Goal: Task Accomplishment & Management: Manage account settings

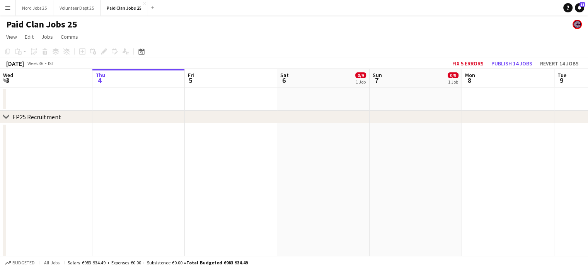
scroll to position [17, 0]
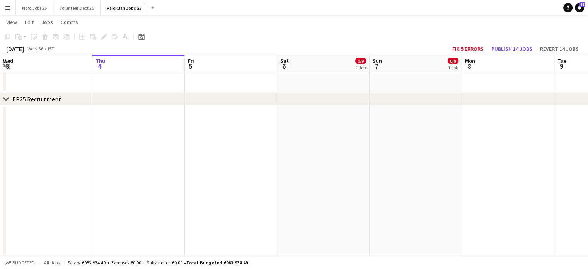
click at [7, 67] on app-icon "Expand/collapse" at bounding box center [6, 64] width 6 height 7
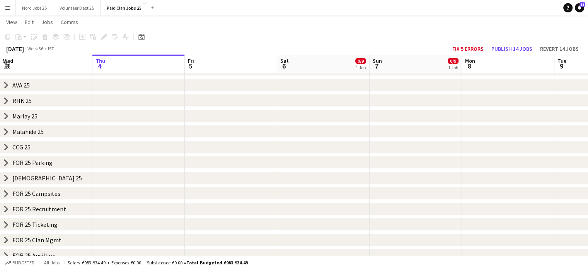
scroll to position [124, 0]
click at [7, 147] on icon at bounding box center [6, 147] width 3 height 6
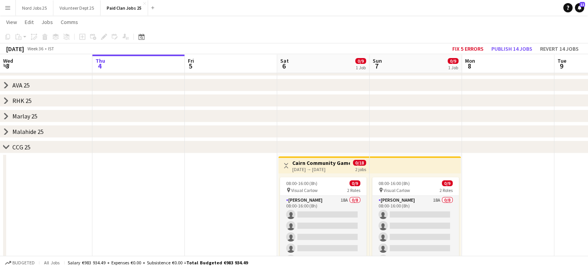
scroll to position [181, 0]
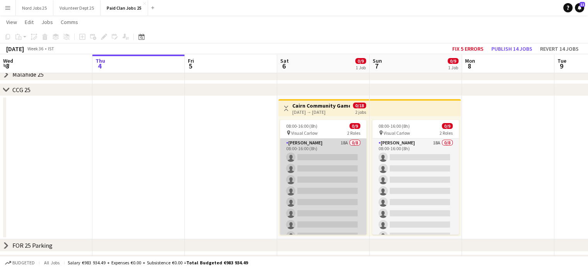
click at [307, 172] on app-card-role "[PERSON_NAME] 18A 0/8 08:00-16:00 (8h) single-neutral-actions single-neutral-ac…" at bounding box center [323, 190] width 87 height 105
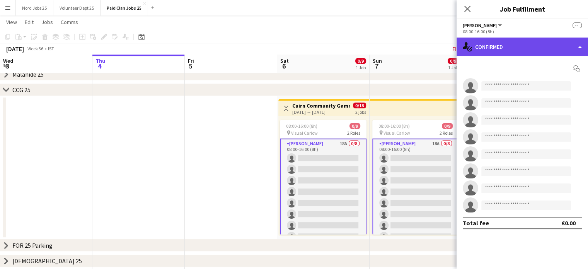
click at [502, 47] on div "single-neutral-actions-check-2 Confirmed" at bounding box center [521, 46] width 131 height 19
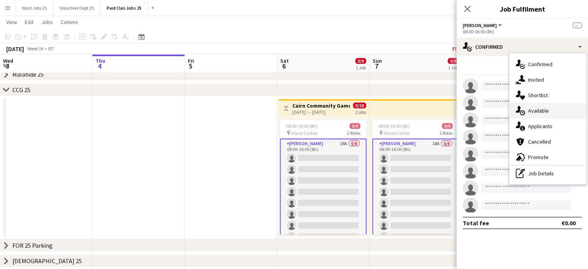
click at [530, 117] on div "single-neutral-actions-upload Available" at bounding box center [547, 110] width 76 height 15
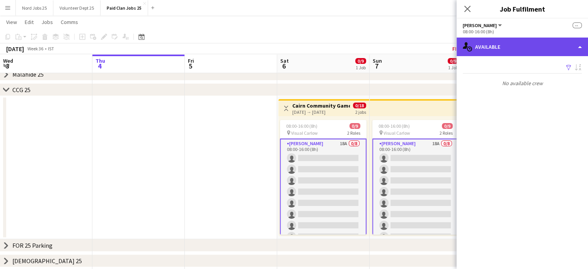
click at [496, 49] on div "single-neutral-actions-upload Available" at bounding box center [521, 46] width 131 height 19
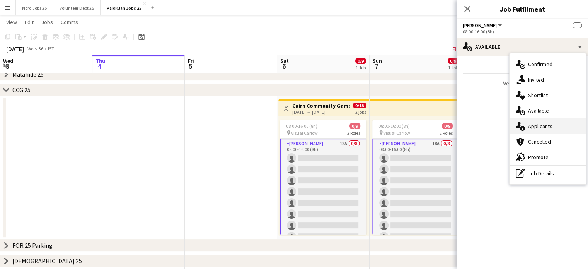
click at [529, 126] on span "Applicants" at bounding box center [540, 125] width 24 height 7
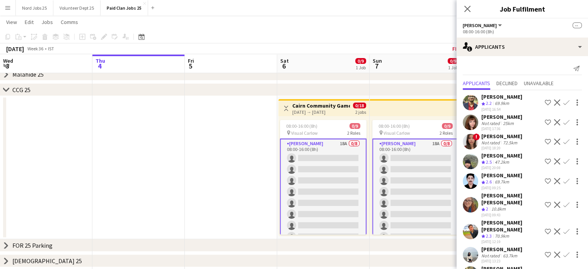
click at [563, 100] on app-icon "Confirm" at bounding box center [566, 102] width 6 height 6
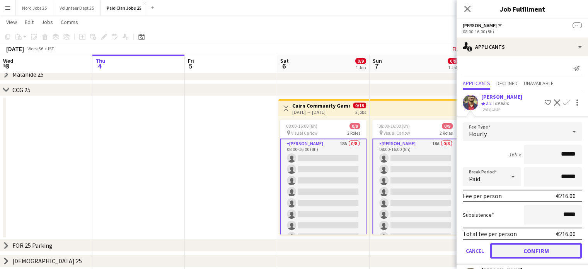
click at [524, 247] on button "Confirm" at bounding box center [536, 250] width 92 height 15
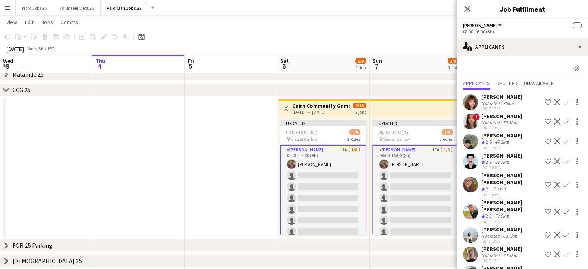
click at [563, 164] on app-icon "Confirm" at bounding box center [566, 161] width 6 height 6
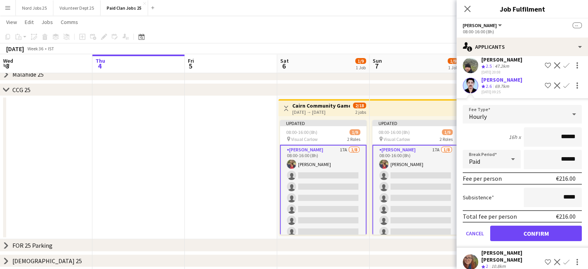
scroll to position [76, 0]
click at [535, 239] on button "Confirm" at bounding box center [536, 232] width 92 height 15
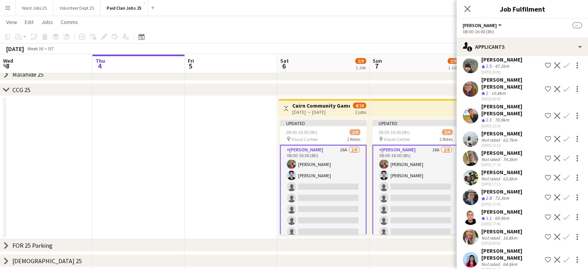
scroll to position [168, 0]
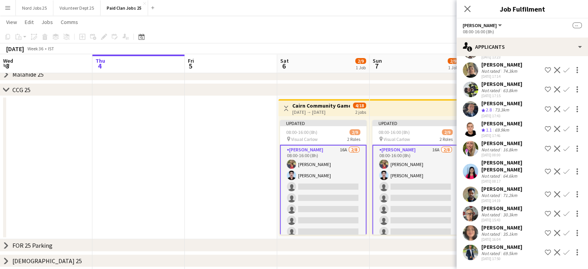
click at [563, 106] on app-icon "Confirm" at bounding box center [566, 109] width 6 height 6
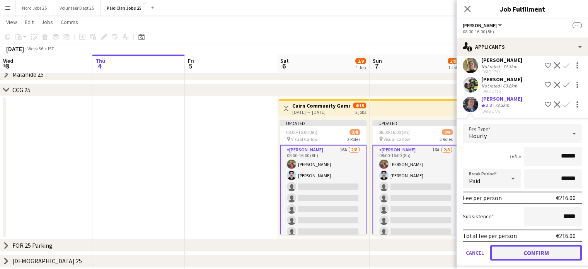
click at [527, 250] on button "Confirm" at bounding box center [536, 252] width 92 height 15
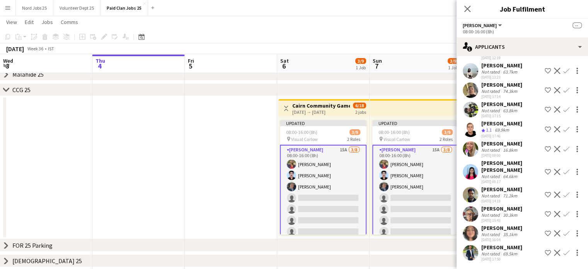
scroll to position [149, 0]
click at [563, 126] on app-icon "Confirm" at bounding box center [566, 129] width 6 height 6
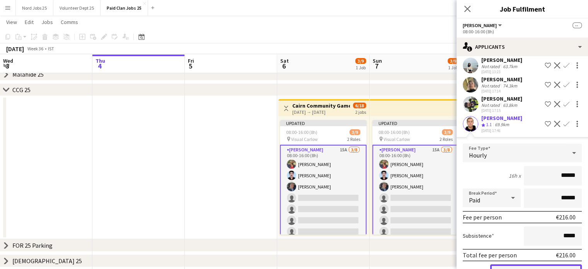
click at [530, 264] on button "Confirm" at bounding box center [536, 271] width 92 height 15
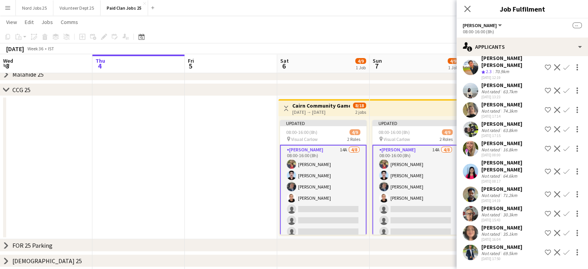
scroll to position [114, 0]
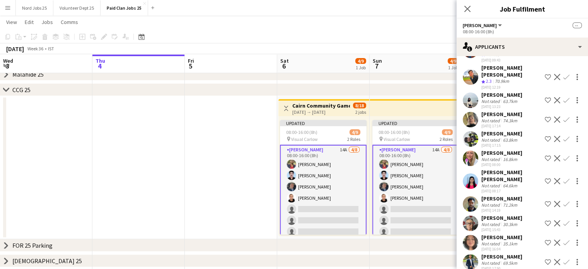
click at [471, 116] on app-user-avatar at bounding box center [469, 119] width 15 height 15
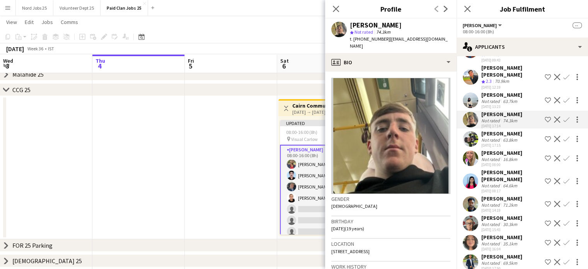
click at [471, 117] on app-user-avatar at bounding box center [469, 119] width 15 height 15
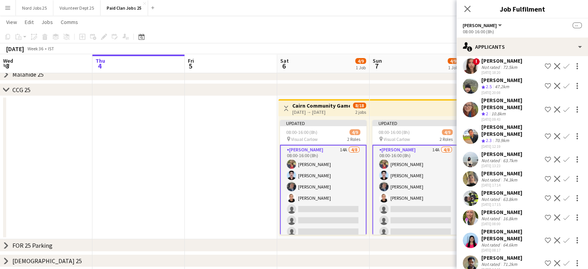
scroll to position [27, 0]
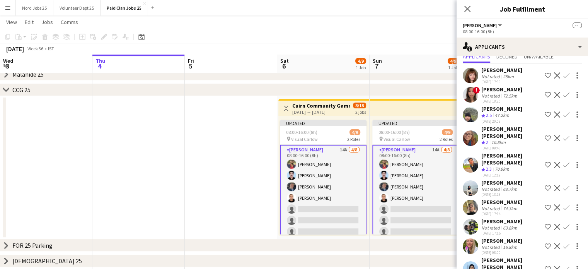
click at [563, 138] on app-icon "Confirm" at bounding box center [566, 138] width 6 height 6
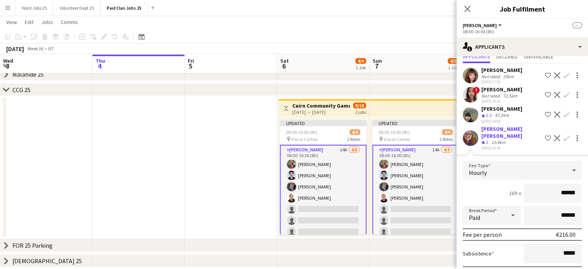
scroll to position [128, 0]
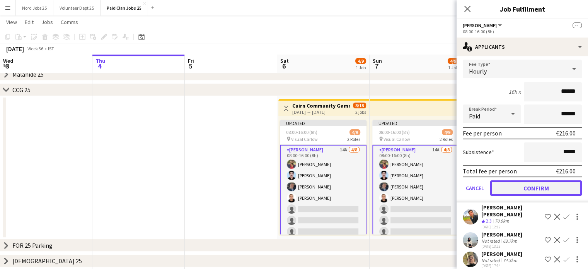
click at [519, 190] on button "Confirm" at bounding box center [536, 187] width 92 height 15
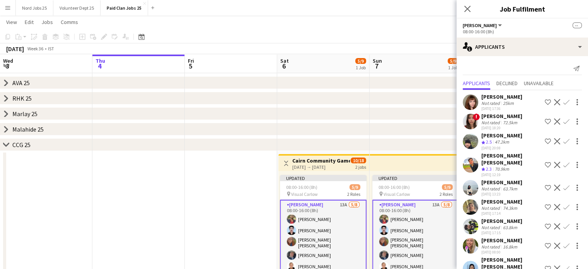
scroll to position [125, 0]
click at [563, 144] on app-icon "Confirm" at bounding box center [566, 141] width 6 height 6
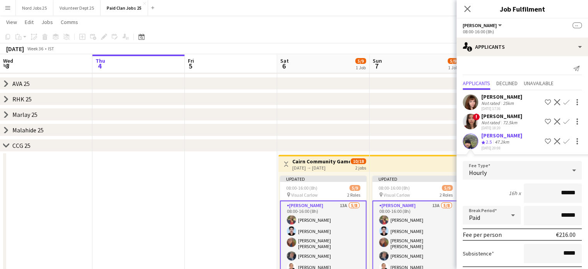
scroll to position [76, 0]
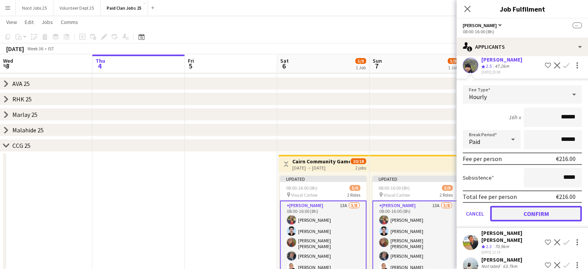
click at [518, 221] on button "Confirm" at bounding box center [536, 213] width 92 height 15
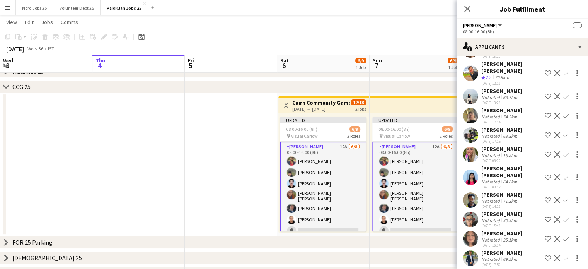
scroll to position [62, 0]
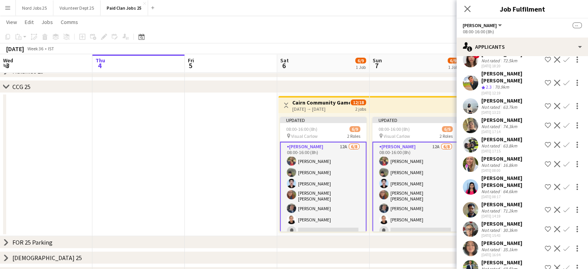
click at [469, 114] on app-user-avatar at bounding box center [469, 105] width 15 height 15
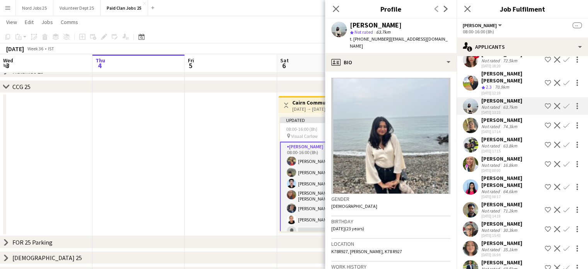
click at [563, 109] on app-icon "Confirm" at bounding box center [566, 106] width 6 height 6
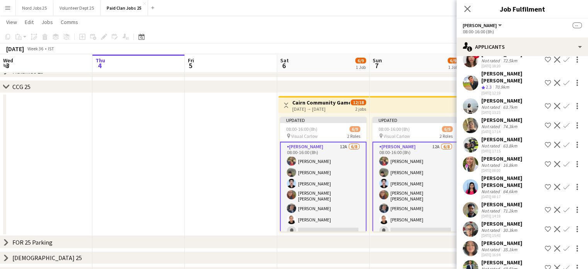
click at [563, 109] on app-icon "Confirm" at bounding box center [566, 106] width 6 height 6
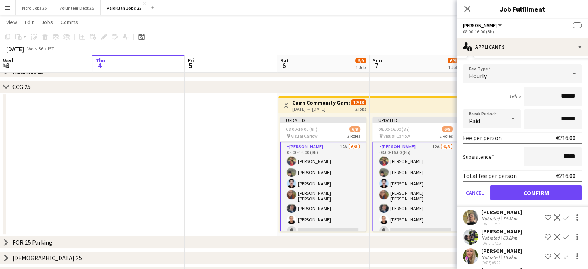
scroll to position [124, 0]
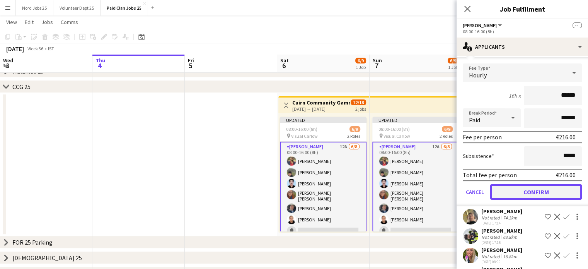
click at [520, 199] on button "Confirm" at bounding box center [536, 191] width 92 height 15
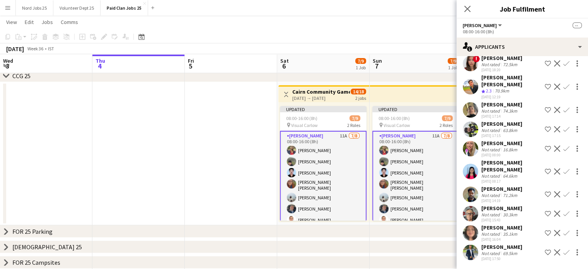
scroll to position [194, 0]
click at [564, 144] on button "Confirm" at bounding box center [565, 148] width 9 height 9
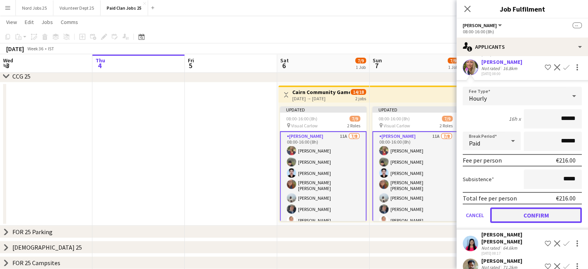
click at [539, 223] on button "Confirm" at bounding box center [536, 214] width 92 height 15
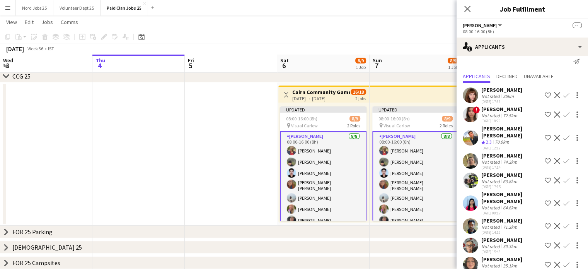
scroll to position [7, 0]
click at [563, 141] on app-icon "Confirm" at bounding box center [566, 138] width 6 height 6
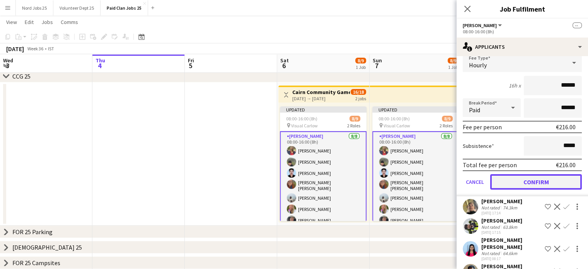
click at [525, 187] on button "Confirm" at bounding box center [536, 181] width 92 height 15
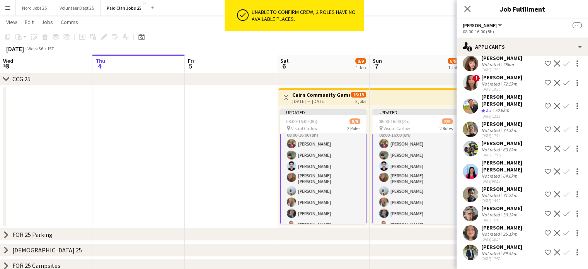
scroll to position [8, 0]
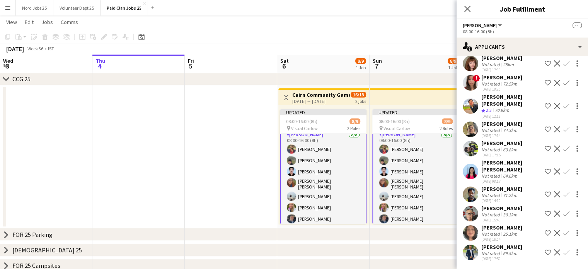
click at [470, 253] on app-user-avatar at bounding box center [469, 251] width 15 height 15
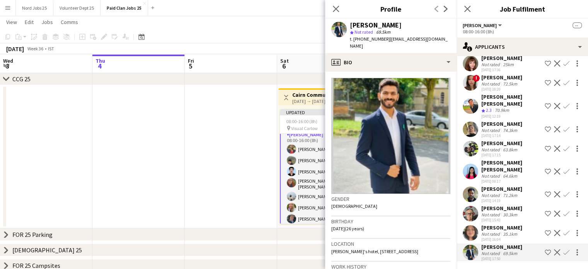
click at [470, 235] on app-user-avatar at bounding box center [469, 232] width 15 height 15
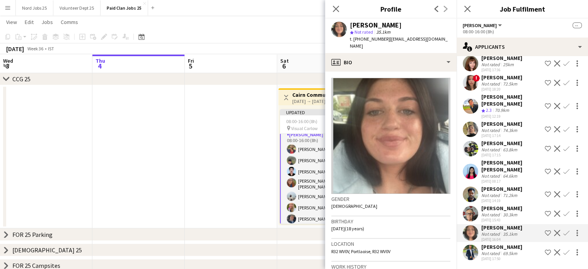
click at [471, 233] on app-user-avatar at bounding box center [469, 232] width 15 height 15
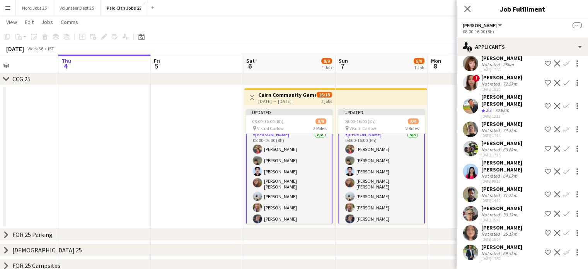
click at [349, 188] on app-card-role "[PERSON_NAME] [DATE] 08:00-16:00 (8h) [PERSON_NAME] [PERSON_NAME] [PERSON_NAME]…" at bounding box center [381, 183] width 87 height 109
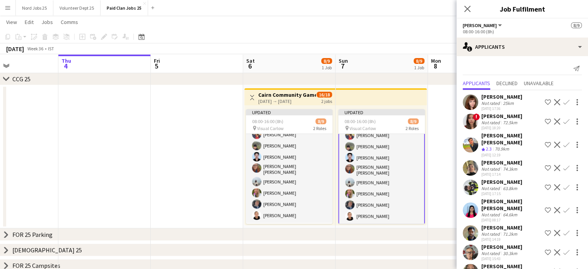
click at [378, 181] on app-card-role "[PERSON_NAME] [DATE] 08:00-16:00 (8h) [PERSON_NAME] [PERSON_NAME] [PERSON_NAME]…" at bounding box center [381, 170] width 87 height 109
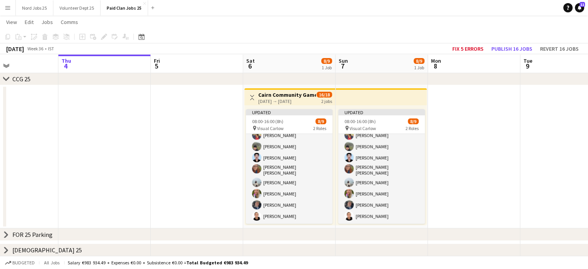
click at [362, 100] on app-top-bar at bounding box center [380, 96] width 91 height 17
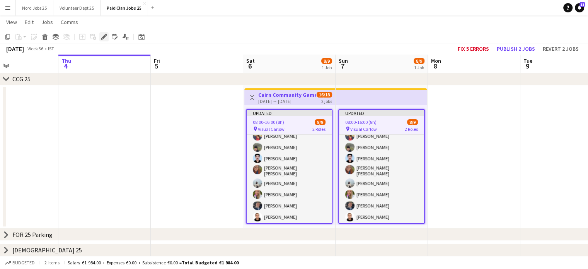
click at [104, 38] on icon at bounding box center [104, 37] width 4 height 4
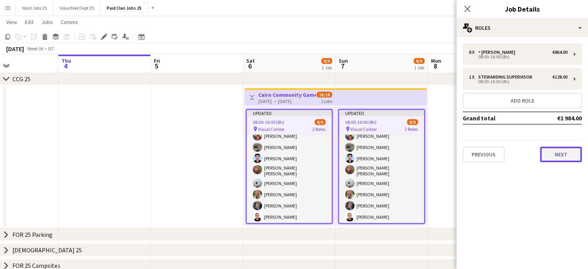
click at [543, 146] on button "Next" at bounding box center [561, 153] width 42 height 15
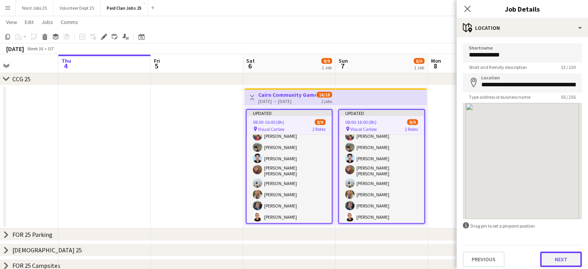
click at [553, 257] on button "Next" at bounding box center [561, 258] width 42 height 15
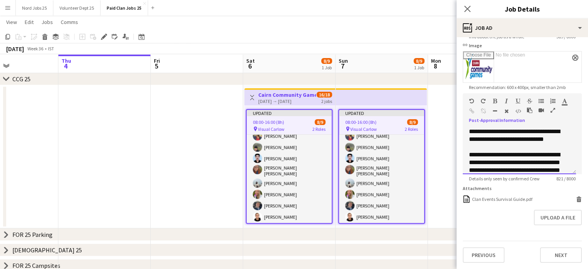
click at [566, 134] on div "**********" at bounding box center [518, 150] width 113 height 46
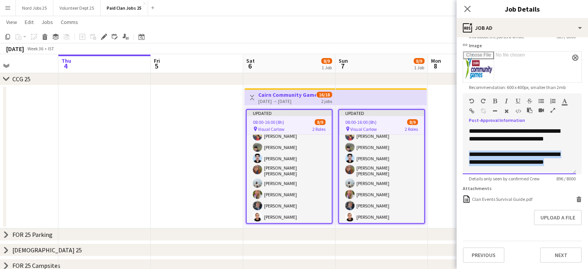
drag, startPoint x: 491, startPoint y: 165, endPoint x: 464, endPoint y: 150, distance: 31.7
click at [464, 150] on div "**********" at bounding box center [518, 150] width 113 height 46
click at [498, 162] on div "**********" at bounding box center [516, 161] width 95 height 23
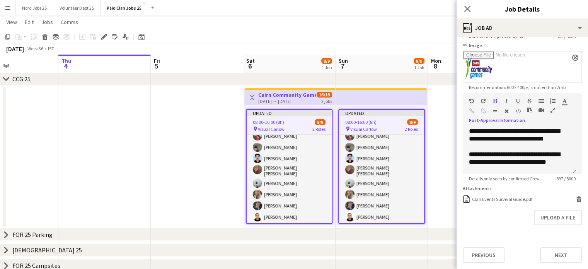
click at [6, 12] on button "Menu" at bounding box center [7, 7] width 15 height 15
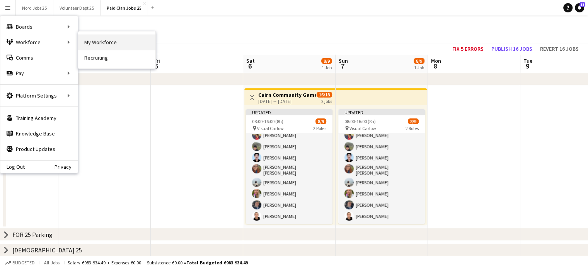
click at [99, 46] on link "My Workforce" at bounding box center [116, 41] width 77 height 15
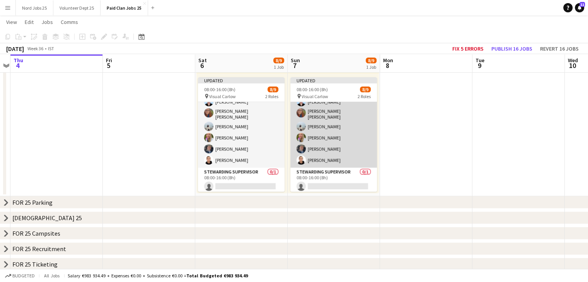
scroll to position [0, 0]
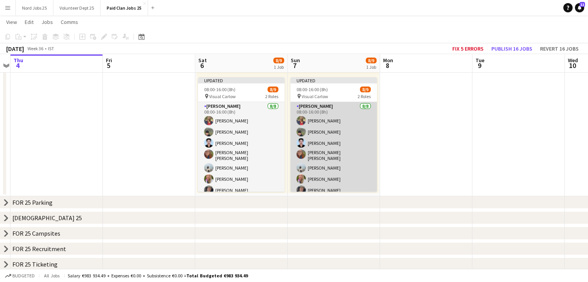
click at [342, 172] on app-card-role "[PERSON_NAME] [DATE] 08:00-16:00 (8h) [PERSON_NAME] [PERSON_NAME] [PERSON_NAME]…" at bounding box center [333, 155] width 87 height 107
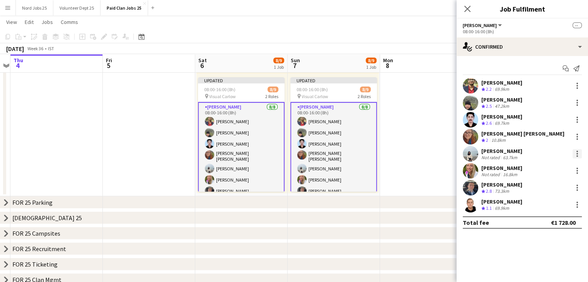
click at [576, 153] on div at bounding box center [576, 153] width 9 height 9
click at [537, 224] on span "Remove" at bounding box center [538, 223] width 23 height 7
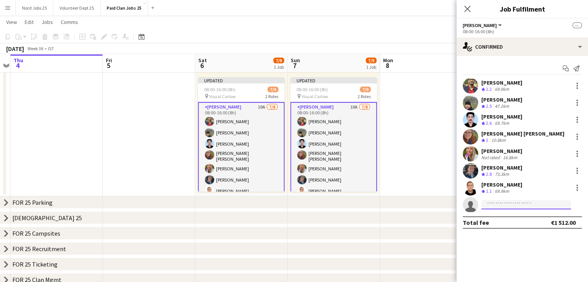
click at [493, 203] on input at bounding box center [526, 204] width 90 height 9
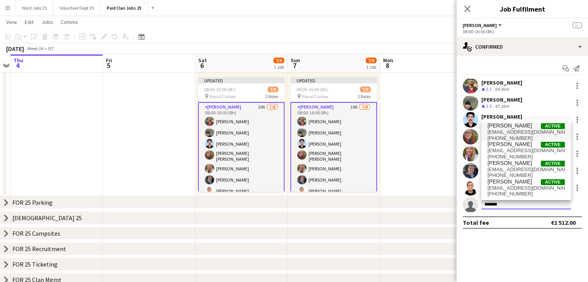
type input "*******"
click at [508, 135] on span "[PHONE_NUMBER]" at bounding box center [525, 138] width 77 height 6
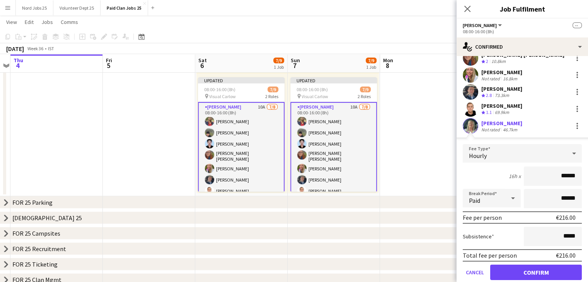
scroll to position [105, 0]
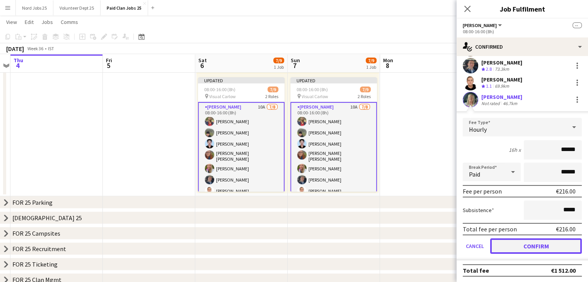
click at [519, 247] on button "Confirm" at bounding box center [536, 245] width 92 height 15
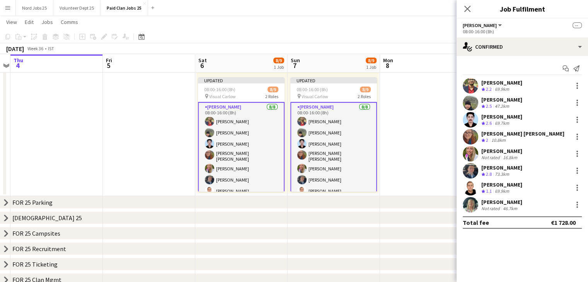
scroll to position [0, 0]
click at [412, 166] on app-date-cell at bounding box center [426, 124] width 92 height 143
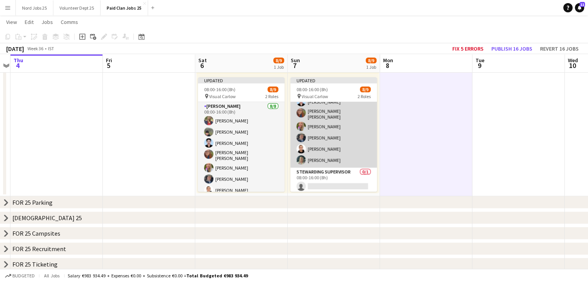
scroll to position [41, 0]
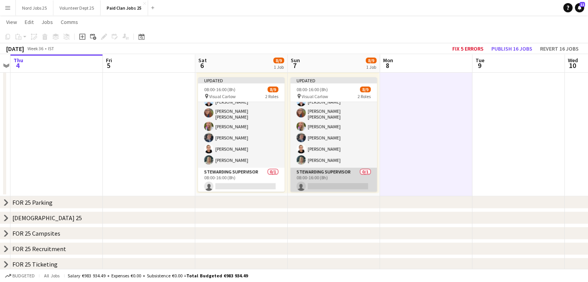
click at [325, 177] on app-card-role "Stewarding Supervisor 0/1 08:00-16:00 (8h) single-neutral-actions" at bounding box center [333, 181] width 87 height 26
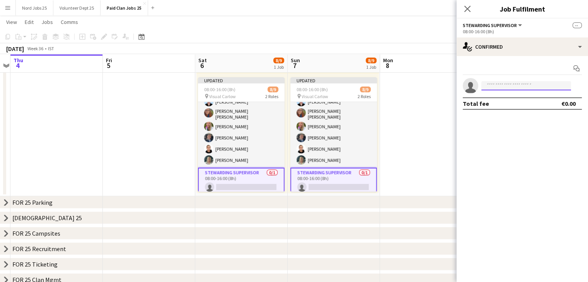
click at [500, 85] on input at bounding box center [526, 85] width 90 height 9
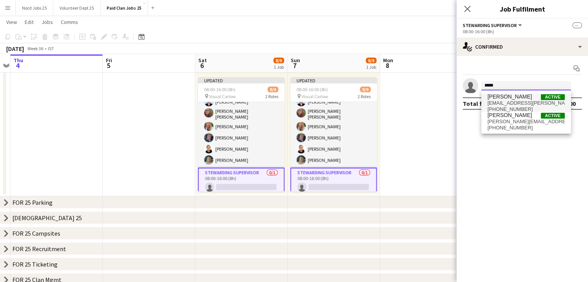
type input "*****"
click at [503, 103] on span "[EMAIL_ADDRESS][PERSON_NAME][DOMAIN_NAME]" at bounding box center [525, 103] width 77 height 6
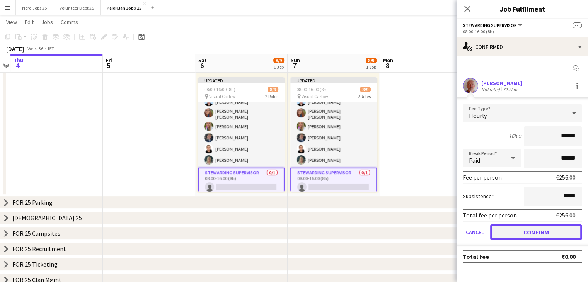
click at [510, 229] on button "Confirm" at bounding box center [536, 231] width 92 height 15
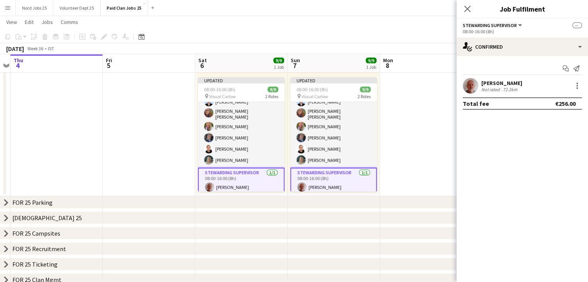
click at [399, 116] on app-date-cell at bounding box center [426, 124] width 92 height 143
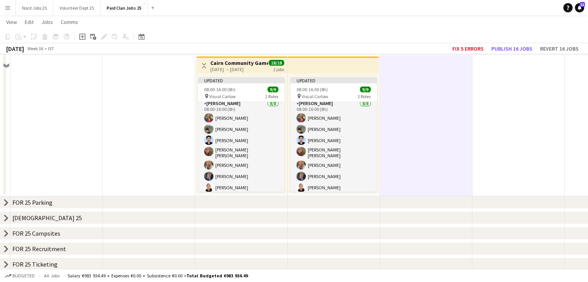
scroll to position [190, 0]
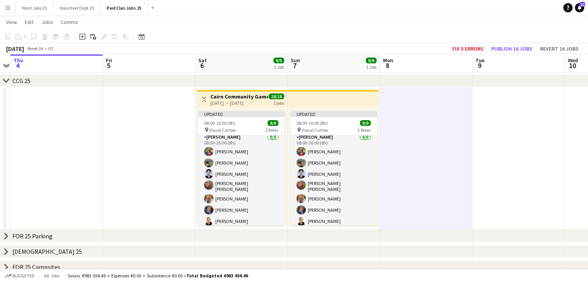
click at [358, 102] on app-top-bar at bounding box center [332, 98] width 91 height 17
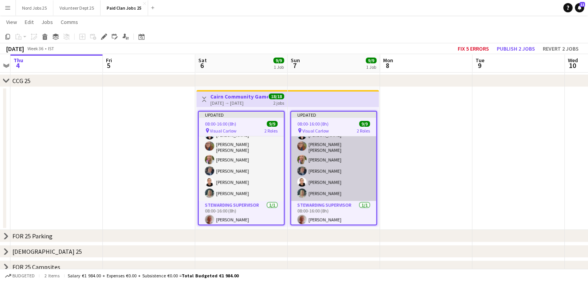
scroll to position [1, 0]
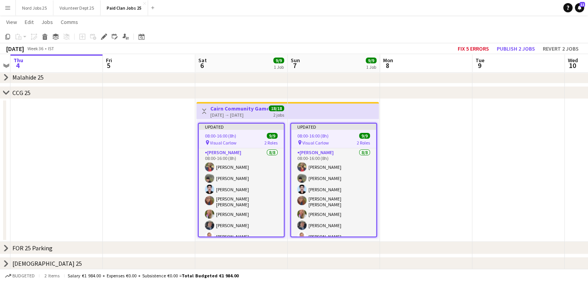
click at [328, 117] on app-top-bar at bounding box center [332, 110] width 91 height 17
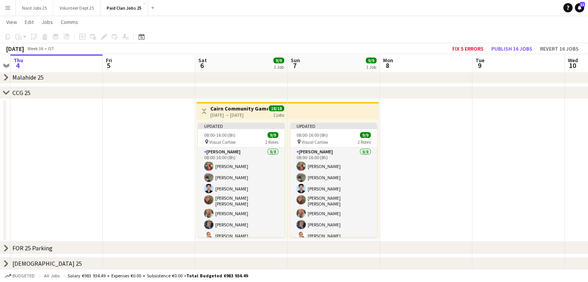
click at [317, 109] on app-top-bar at bounding box center [332, 110] width 91 height 17
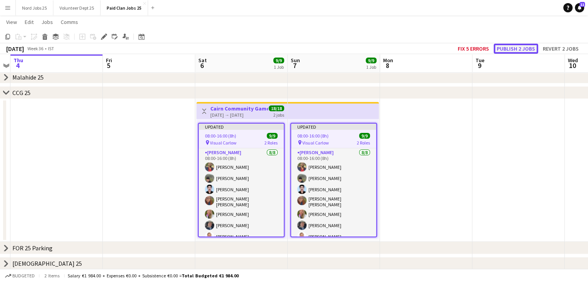
click at [520, 52] on button "Publish 2 jobs" at bounding box center [515, 49] width 44 height 10
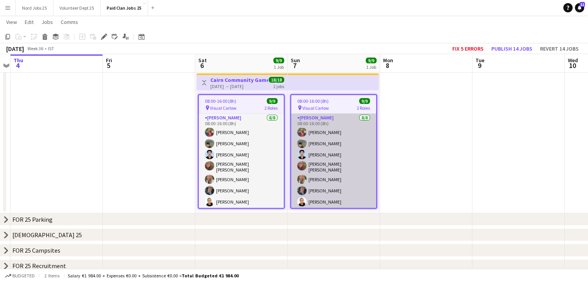
scroll to position [36, 0]
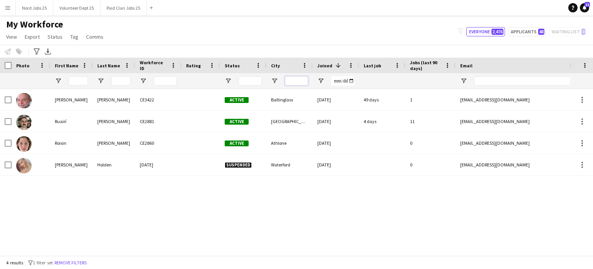
click at [291, 78] on input "City Filter Input" at bounding box center [296, 80] width 23 height 9
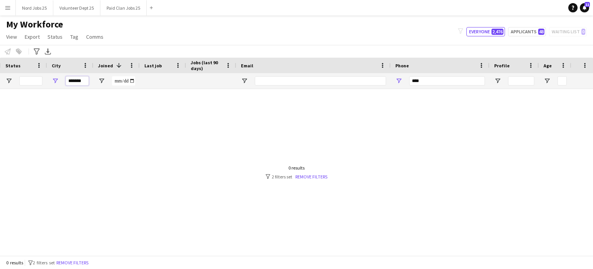
scroll to position [0, 267]
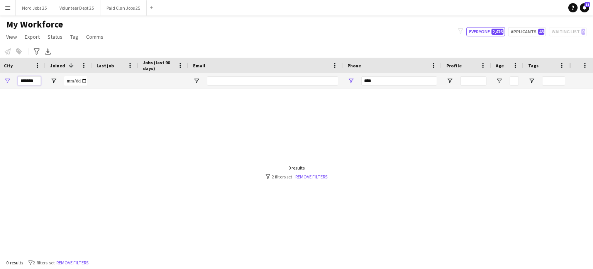
type input "*******"
drag, startPoint x: 405, startPoint y: 84, endPoint x: 304, endPoint y: 89, distance: 101.4
click at [304, 89] on div "Workforce Details Rating Status City 1" at bounding box center [296, 156] width 593 height 197
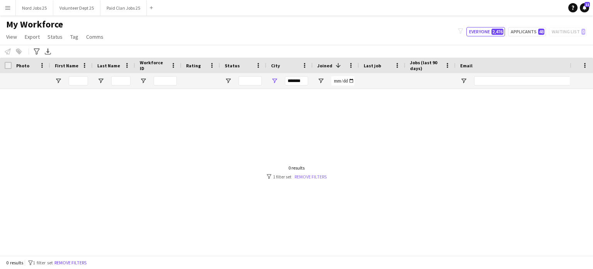
click at [304, 176] on link "Remove filters" at bounding box center [311, 176] width 32 height 6
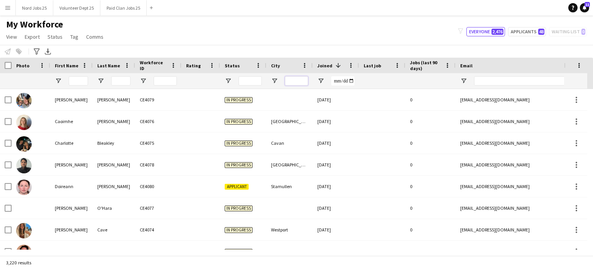
drag, startPoint x: 298, startPoint y: 80, endPoint x: 290, endPoint y: 81, distance: 8.2
click at [290, 81] on input "City Filter Input" at bounding box center [296, 80] width 23 height 9
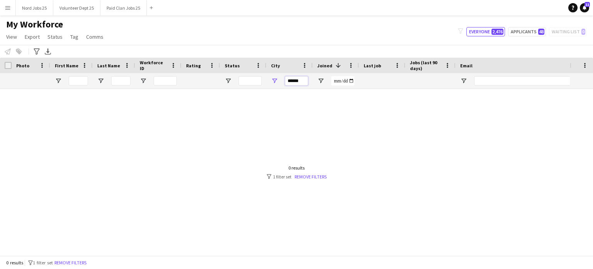
type input "*******"
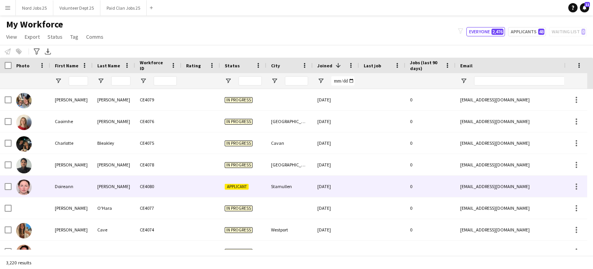
click at [306, 176] on div "Stamullen" at bounding box center [290, 185] width 46 height 21
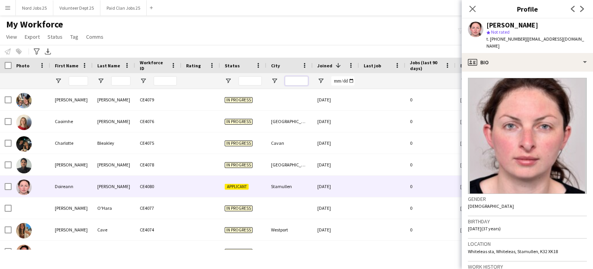
click at [292, 78] on input "City Filter Input" at bounding box center [296, 80] width 23 height 9
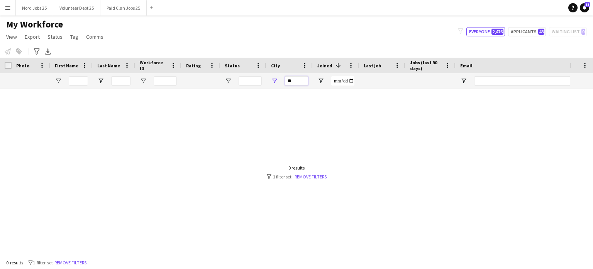
type input "*"
click at [245, 82] on input "Status Filter Input" at bounding box center [250, 80] width 23 height 9
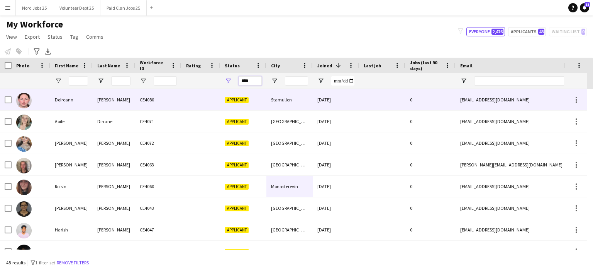
type input "****"
click at [129, 100] on div "Meade" at bounding box center [114, 99] width 42 height 21
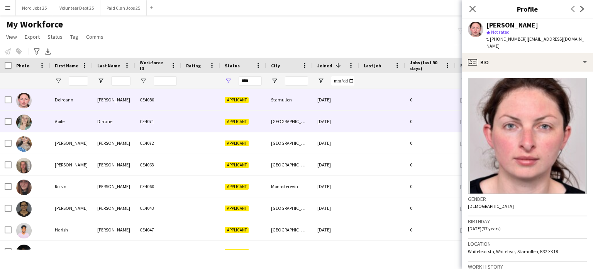
click at [127, 119] on div "Dirrane" at bounding box center [114, 120] width 42 height 21
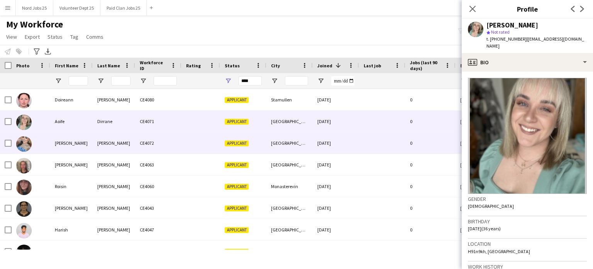
click at [139, 150] on div "CE4072" at bounding box center [158, 142] width 46 height 21
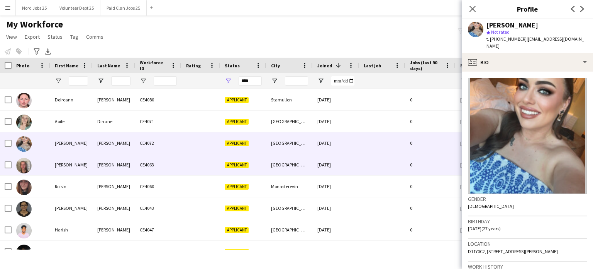
click at [133, 168] on div "Hickey" at bounding box center [114, 164] width 42 height 21
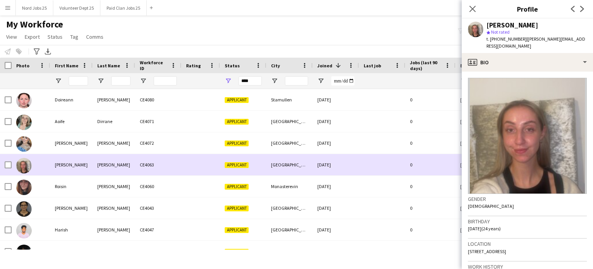
click at [124, 168] on div "Hickey" at bounding box center [114, 164] width 42 height 21
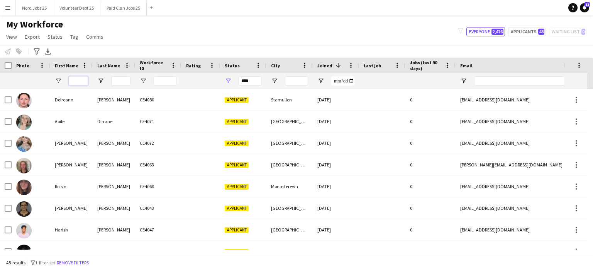
click at [87, 83] on input "First Name Filter Input" at bounding box center [78, 80] width 19 height 9
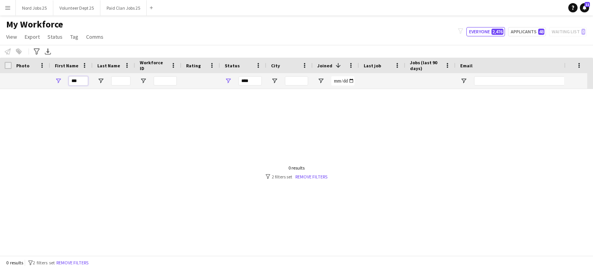
type input "***"
click at [247, 83] on input "****" at bounding box center [250, 80] width 23 height 9
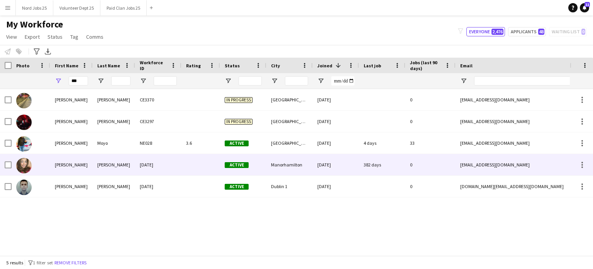
click at [95, 167] on div "Sheridan" at bounding box center [114, 164] width 42 height 21
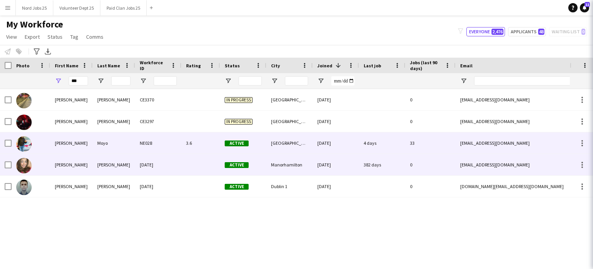
click at [87, 148] on div "Alvin Nqoba" at bounding box center [71, 142] width 42 height 21
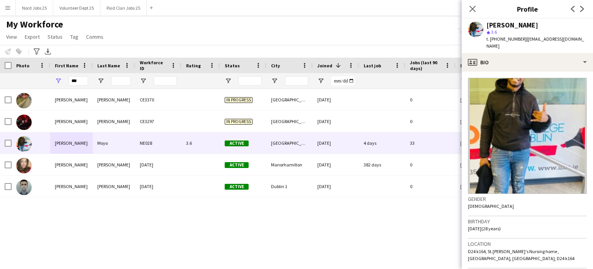
click at [537, 26] on div "Alvin Nqoba Moyo" at bounding box center [513, 25] width 52 height 7
copy div "Alvin Nqoba Moyo"
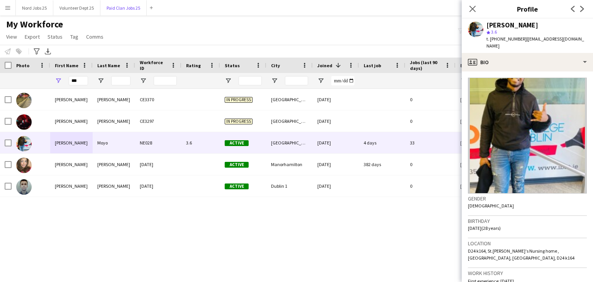
click at [129, 8] on button "Paid Clan Jobs 25 Close" at bounding box center [123, 7] width 46 height 15
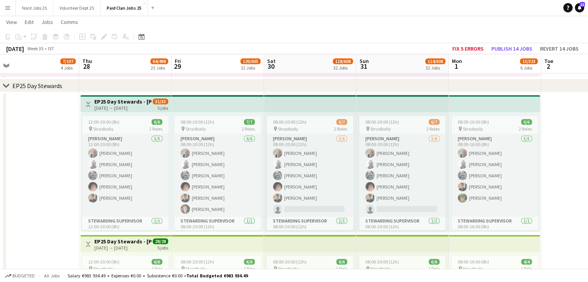
scroll to position [761, 0]
